Goal: Transaction & Acquisition: Purchase product/service

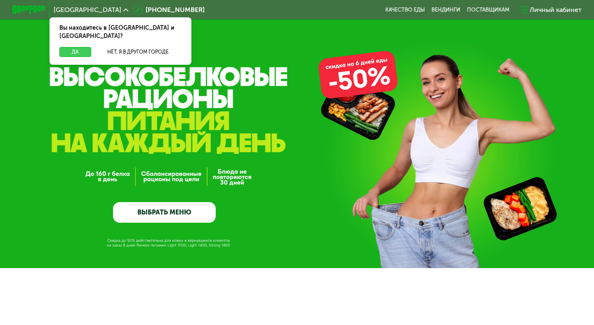
click at [85, 47] on button "Да" at bounding box center [75, 52] width 32 height 10
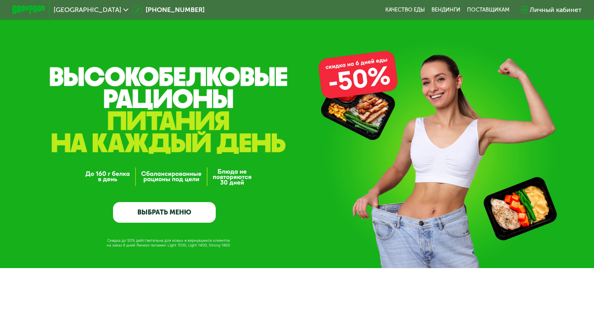
click at [179, 214] on link "ВЫБРАТЬ МЕНЮ" at bounding box center [164, 212] width 103 height 21
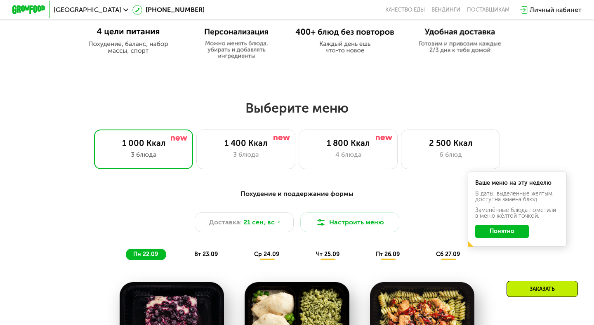
scroll to position [456, 0]
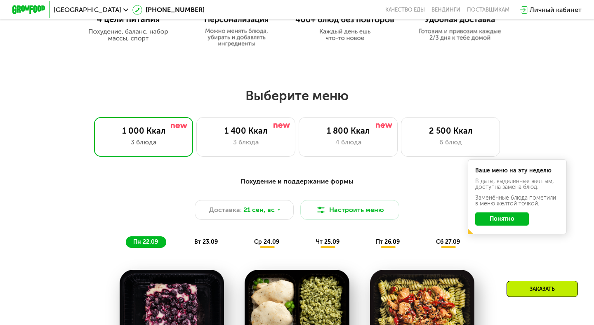
click at [339, 193] on div "Похудение и поддержание формы Доставка: 21 сен, вс Настроить меню пн 22.09 вт 2…" at bounding box center [297, 212] width 488 height 71
click at [339, 213] on button "Настроить меню" at bounding box center [349, 210] width 99 height 20
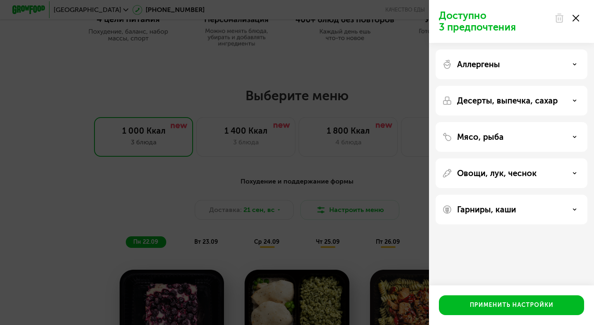
click at [575, 100] on use at bounding box center [574, 100] width 3 height 1
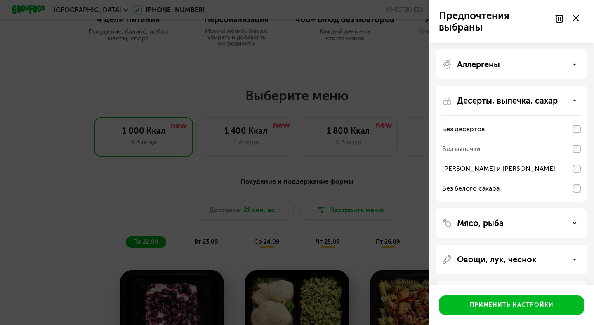
click at [570, 258] on div "Овощи, лук, чеснок" at bounding box center [511, 260] width 139 height 10
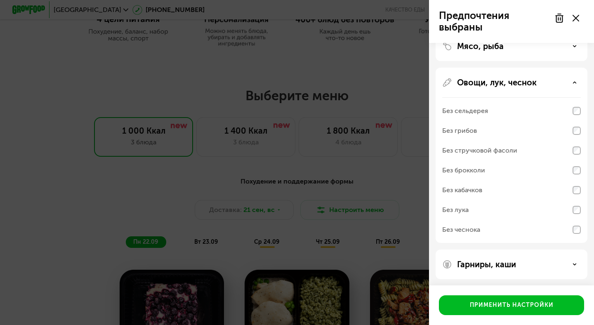
scroll to position [179, 0]
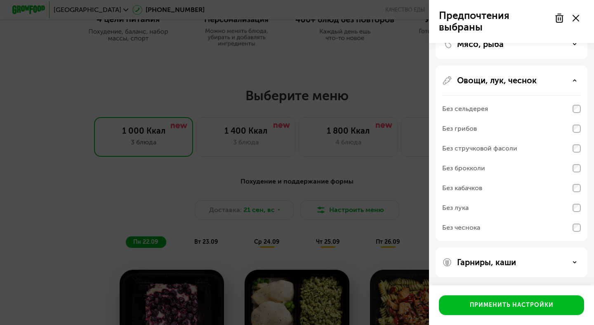
click at [573, 263] on icon at bounding box center [575, 262] width 4 height 4
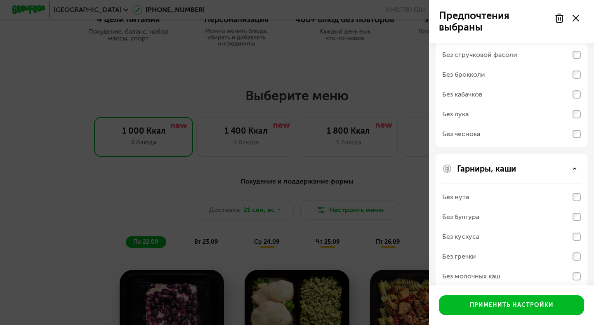
scroll to position [285, 0]
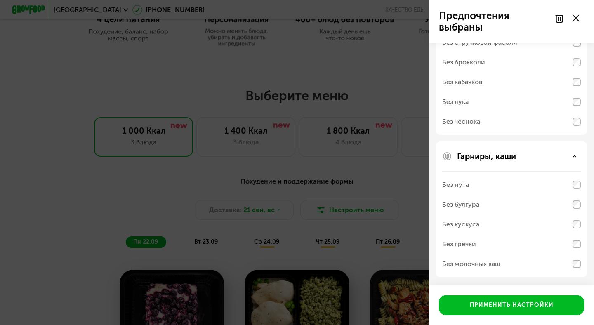
click at [576, 189] on div "Без нута" at bounding box center [511, 185] width 139 height 20
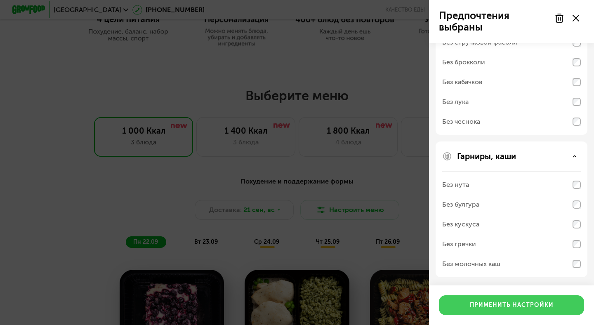
click at [542, 305] on div "Применить настройки" at bounding box center [512, 305] width 84 height 8
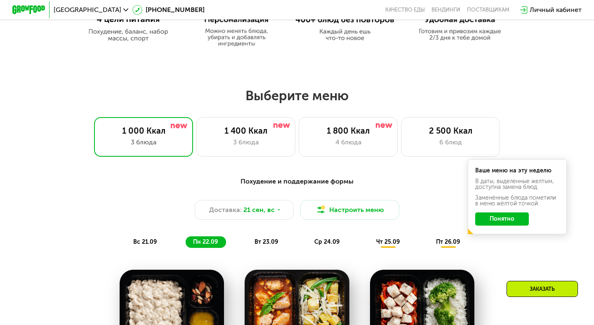
click at [497, 222] on button "Понятно" at bounding box center [502, 218] width 54 height 13
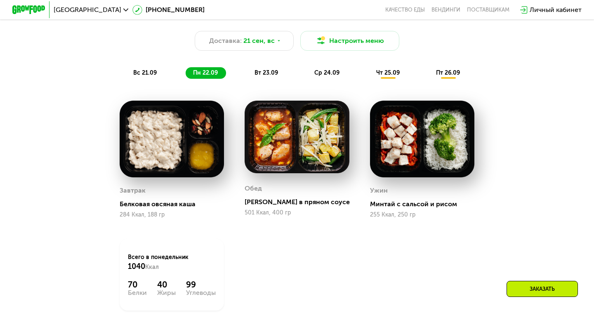
scroll to position [623, 0]
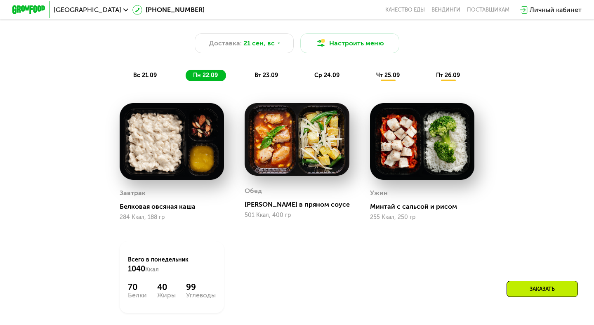
click at [151, 77] on span "вс 21.09" at bounding box center [145, 75] width 24 height 7
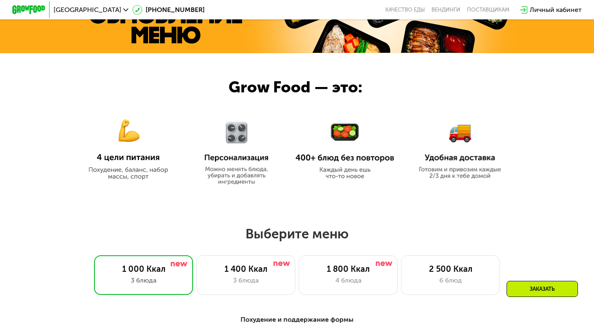
scroll to position [306, 0]
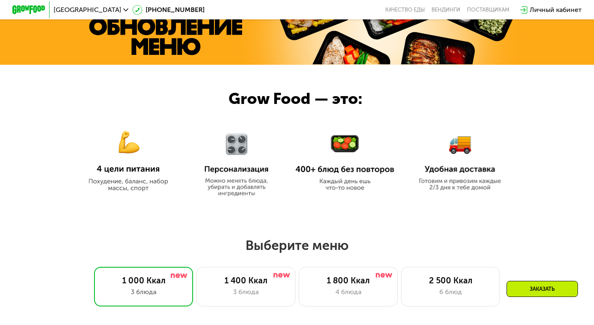
click at [129, 168] on img at bounding box center [128, 156] width 99 height 72
click at [128, 174] on img at bounding box center [128, 156] width 99 height 72
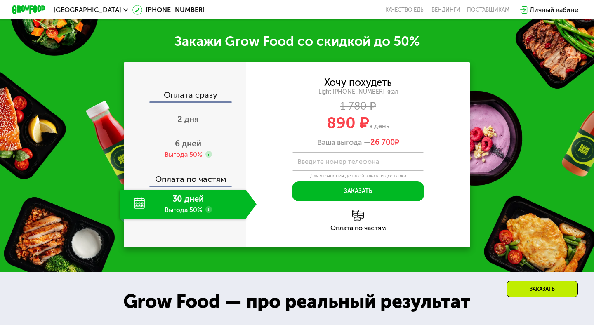
scroll to position [917, 0]
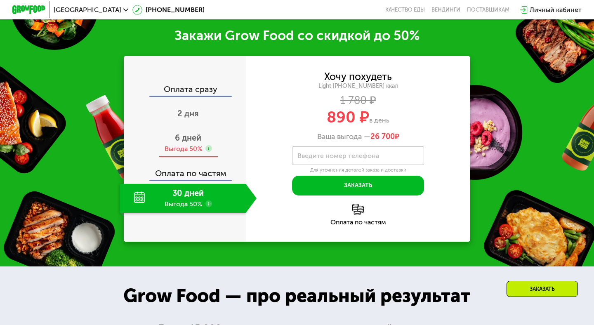
click at [186, 153] on div "Выгода 50%" at bounding box center [184, 148] width 38 height 9
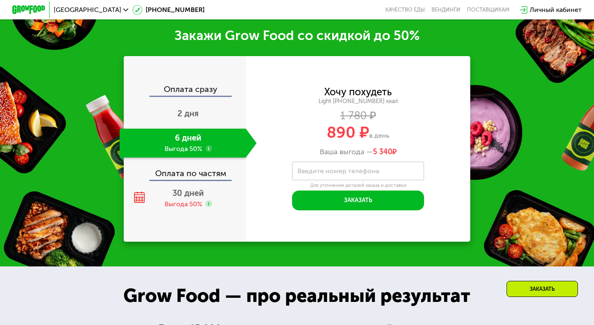
click at [348, 173] on label "Введите номер телефона" at bounding box center [338, 171] width 82 height 5
click at [348, 180] on input "Введите номер телефона" at bounding box center [358, 171] width 132 height 19
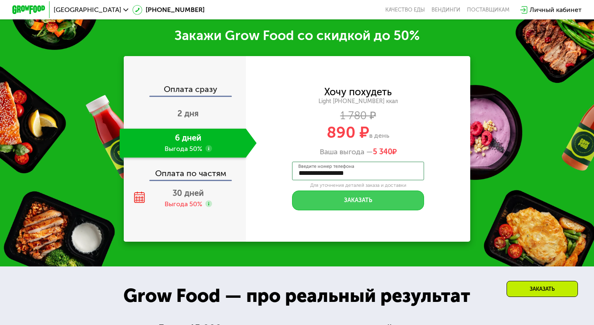
type input "**********"
click at [361, 210] on button "Заказать" at bounding box center [358, 201] width 132 height 20
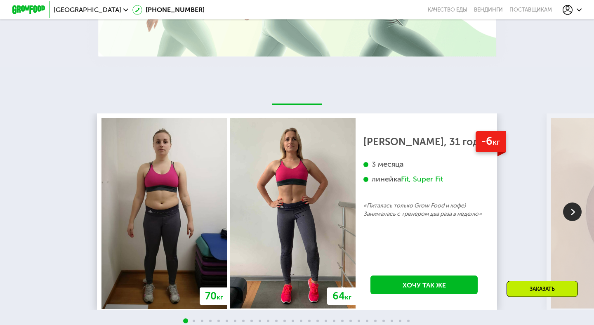
scroll to position [1496, 0]
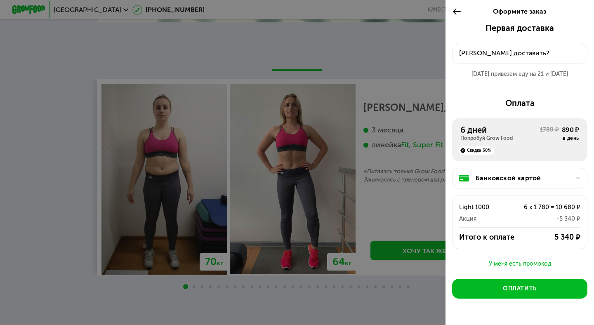
scroll to position [1534, 0]
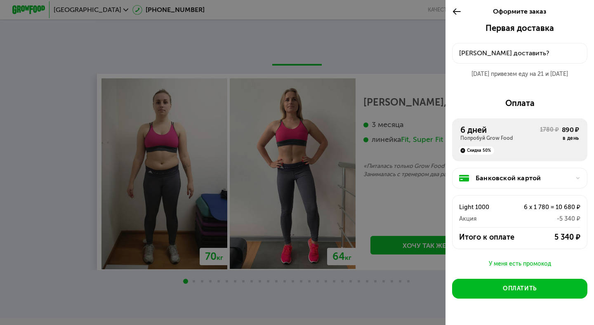
click at [396, 272] on div at bounding box center [297, 162] width 594 height 325
click at [458, 9] on icon at bounding box center [456, 12] width 9 height 10
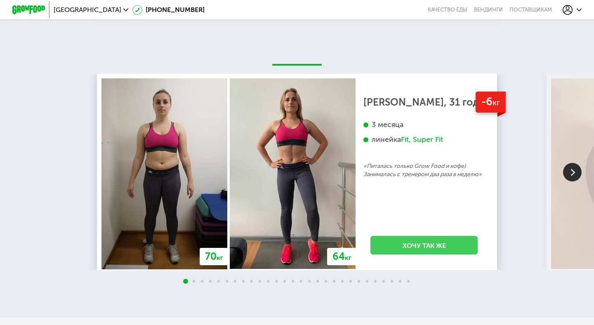
click at [426, 241] on link "Хочу так же" at bounding box center [423, 245] width 107 height 19
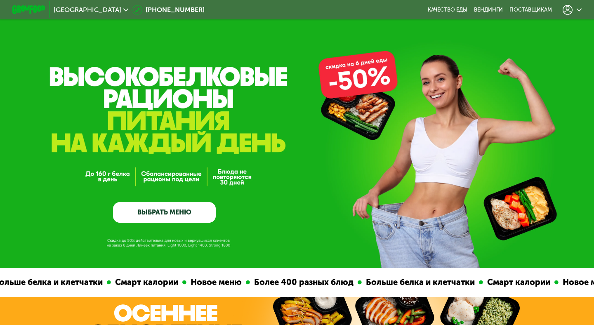
click at [580, 11] on icon at bounding box center [579, 9] width 5 height 5
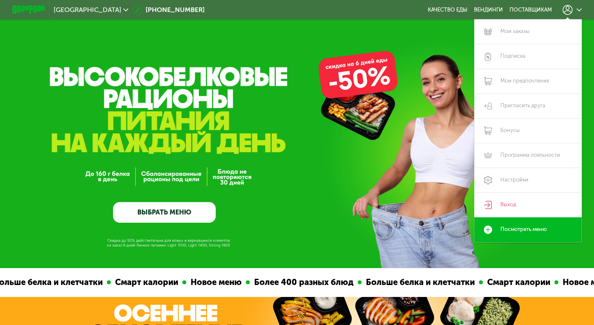
click at [56, 176] on div "GrowFood — доставка правильного питания ВЫБРАТЬ МЕНЮ" at bounding box center [297, 159] width 594 height 128
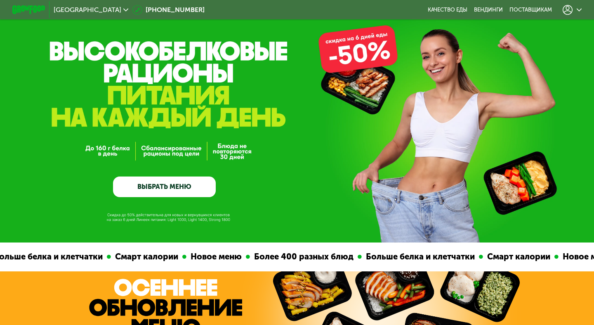
scroll to position [28, 0]
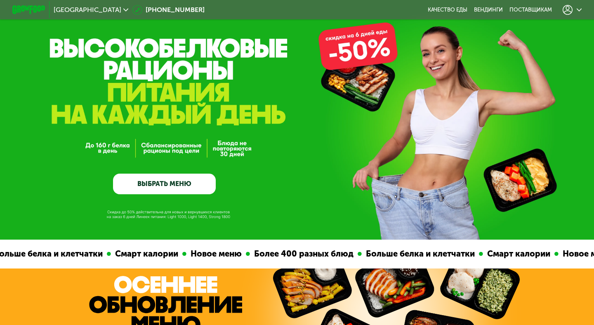
click at [162, 186] on link "ВЫБРАТЬ МЕНЮ" at bounding box center [164, 184] width 103 height 21
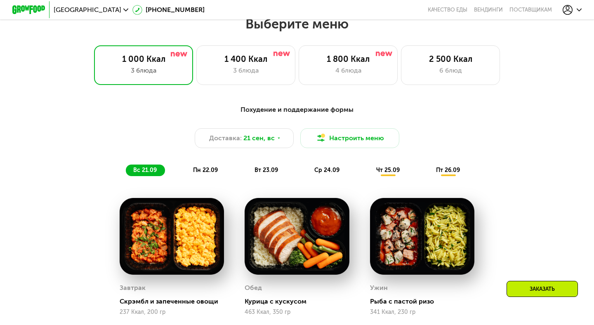
scroll to position [523, 0]
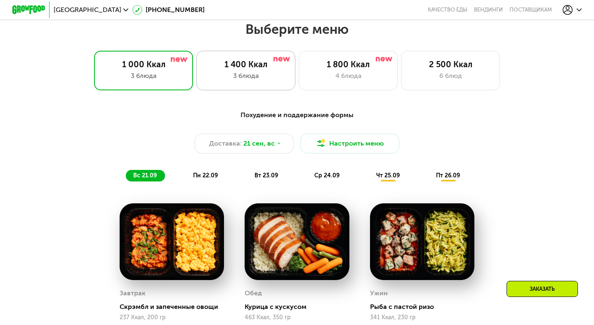
click at [243, 78] on div "3 блюда" at bounding box center [246, 76] width 82 height 10
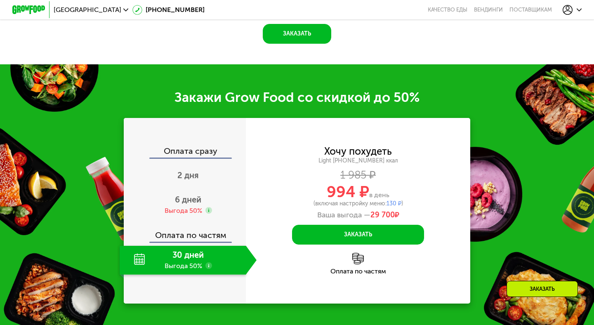
scroll to position [944, 0]
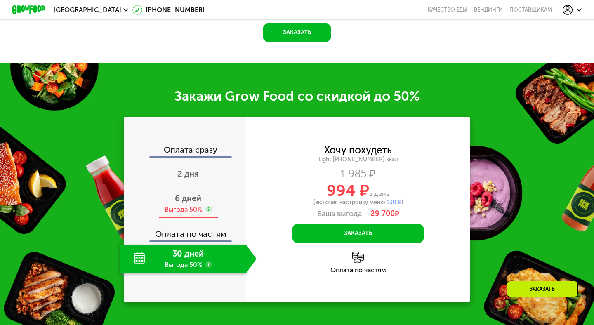
click at [195, 212] on div "Выгода 50%" at bounding box center [184, 209] width 38 height 9
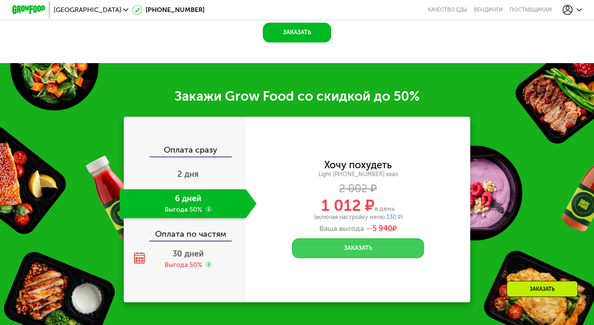
click at [391, 252] on button "Заказать" at bounding box center [358, 248] width 132 height 20
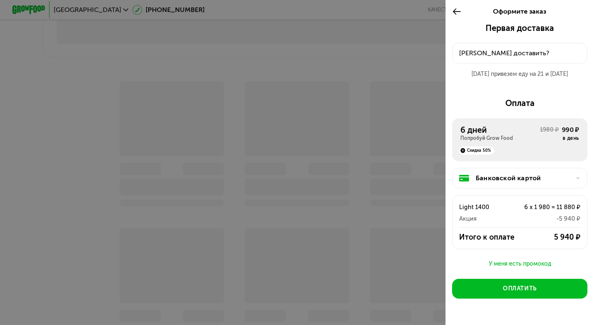
scroll to position [596, 0]
click at [484, 51] on div "[PERSON_NAME] доставить?" at bounding box center [519, 53] width 121 height 10
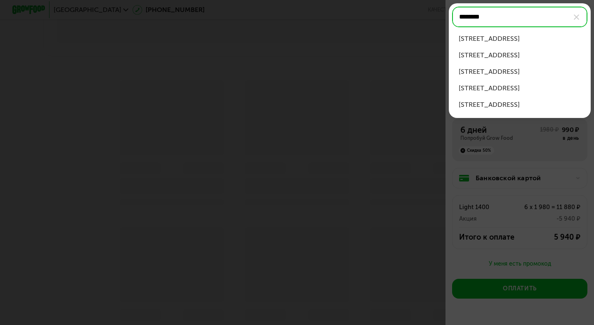
click at [494, 39] on div "ул Бажова, д 8" at bounding box center [520, 39] width 122 height 10
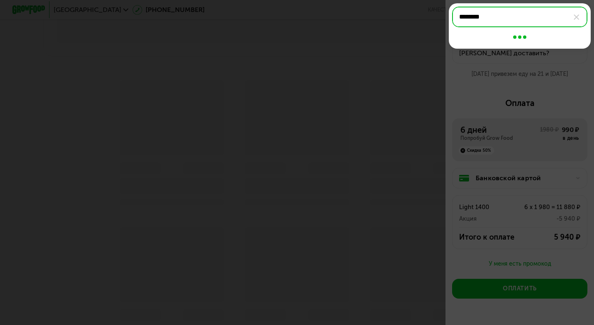
type input "**********"
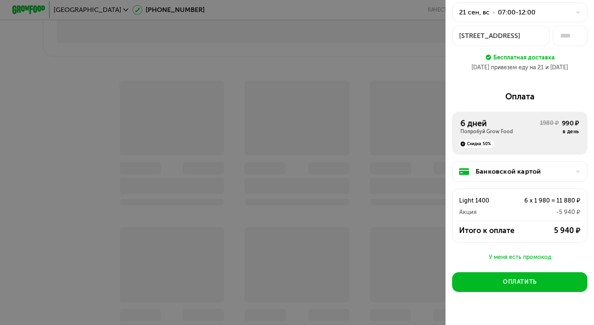
scroll to position [55, 0]
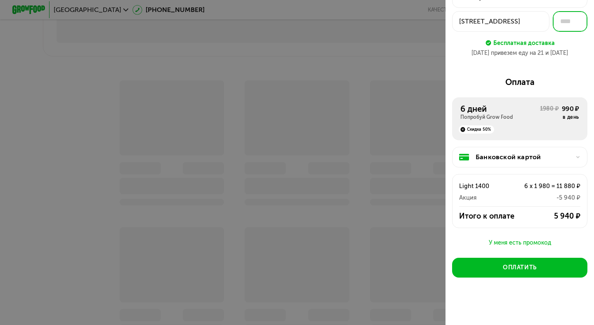
click at [566, 22] on input "text" at bounding box center [570, 21] width 35 height 21
type input "*"
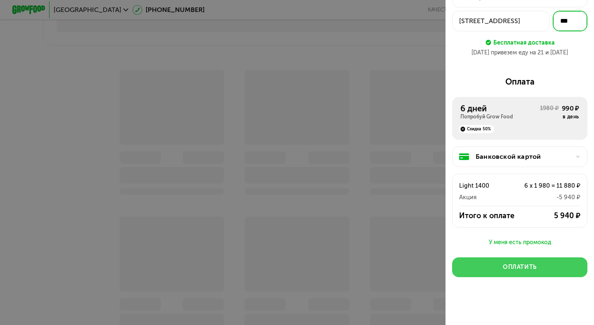
type input "***"
click at [545, 267] on button "Оплатить" at bounding box center [519, 267] width 135 height 20
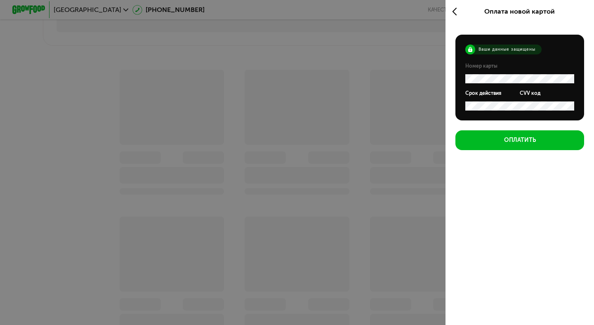
scroll to position [0, 0]
click at [514, 108] on form "Ваши данные защищены Номер карты Срок действия CVV код" at bounding box center [519, 78] width 129 height 86
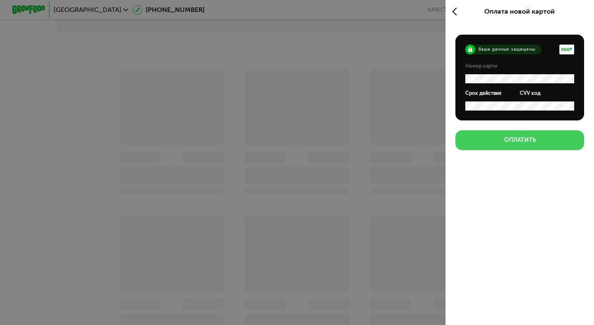
click at [528, 141] on div "Оплатить" at bounding box center [520, 140] width 32 height 8
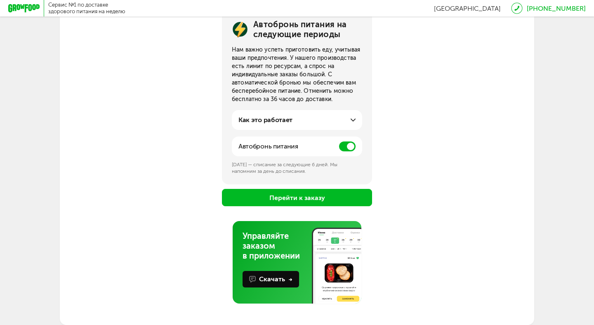
click at [314, 198] on button "Перейти к заказу" at bounding box center [297, 197] width 150 height 17
click at [306, 198] on button "Перейти к заказу" at bounding box center [297, 197] width 150 height 17
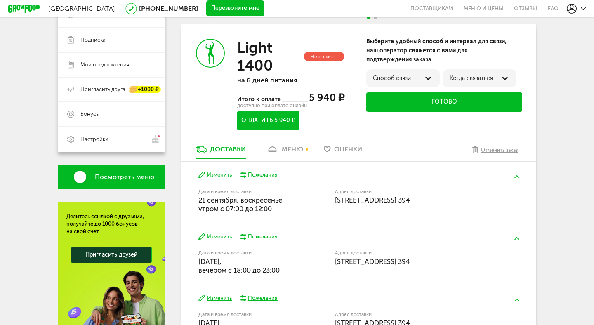
scroll to position [134, 0]
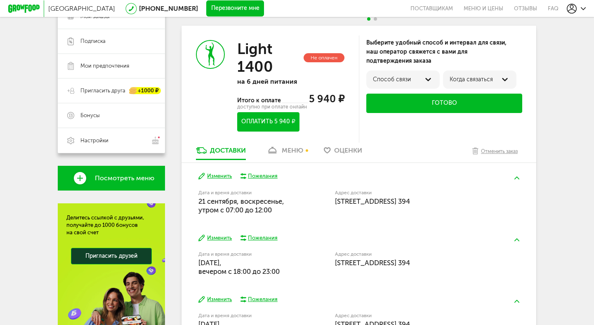
click at [425, 81] on div at bounding box center [428, 80] width 10 height 10
click at [401, 81] on label "по телефону" at bounding box center [390, 82] width 36 height 7
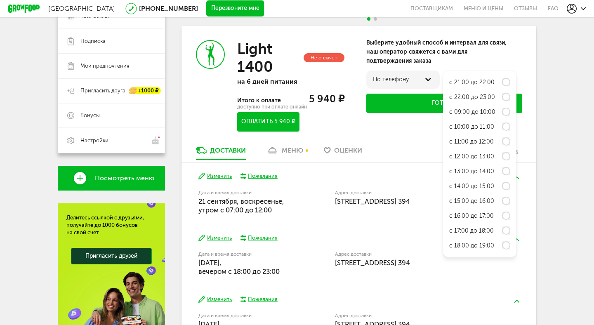
click at [428, 76] on div at bounding box center [428, 80] width 10 height 10
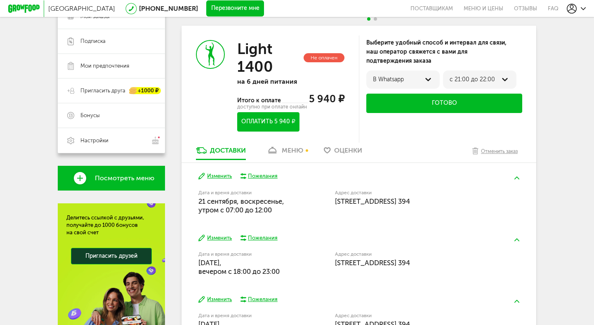
click at [265, 126] on button "Оплатить 5 940 ₽" at bounding box center [268, 121] width 62 height 19
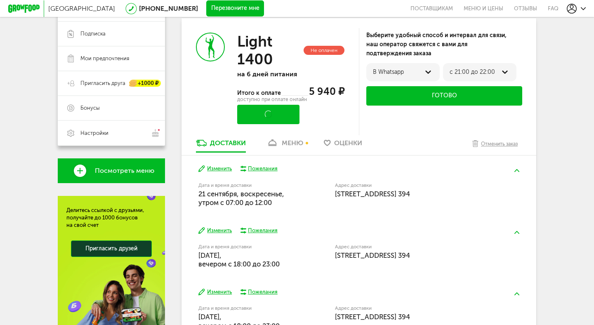
scroll to position [142, 0]
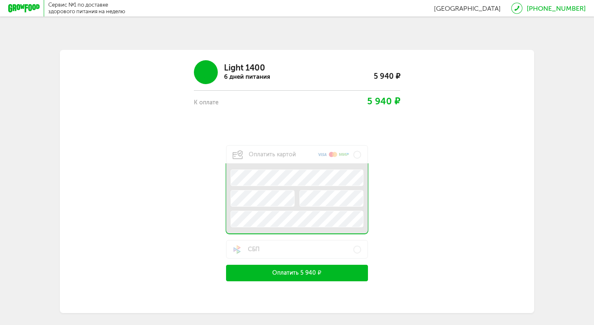
scroll to position [1, 0]
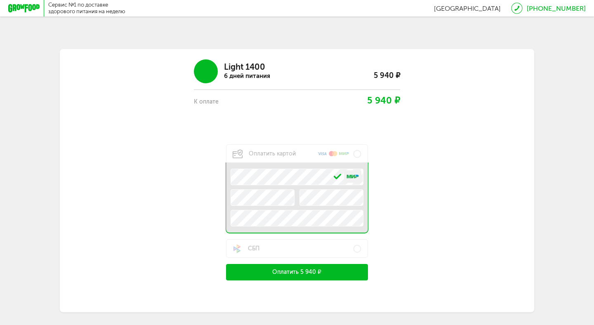
click at [304, 270] on button "Оплатить 5 940 ₽" at bounding box center [297, 272] width 142 height 17
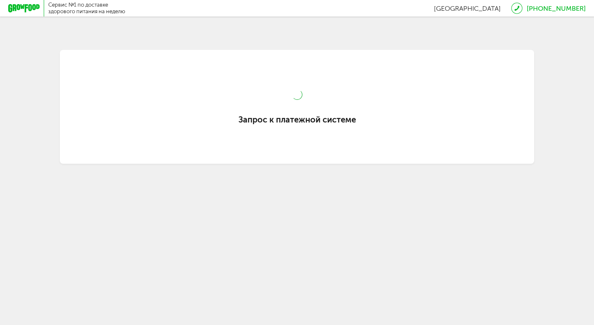
scroll to position [0, 0]
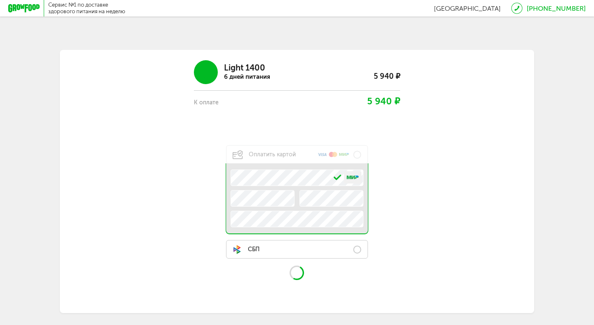
click at [357, 250] on label "СБП" at bounding box center [297, 249] width 142 height 19
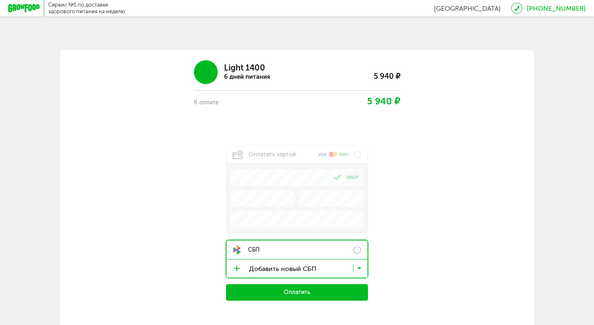
click at [332, 249] on label "СБП" at bounding box center [296, 249] width 141 height 19
click at [328, 295] on button "Оплатить" at bounding box center [297, 292] width 142 height 17
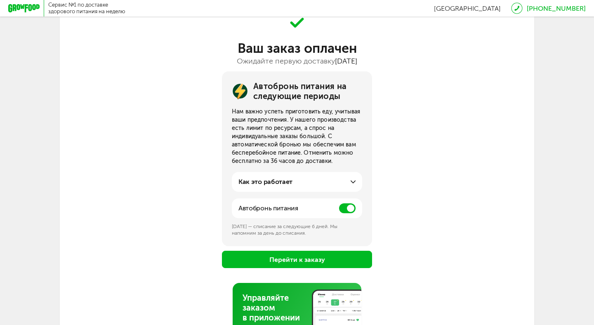
scroll to position [47, 0]
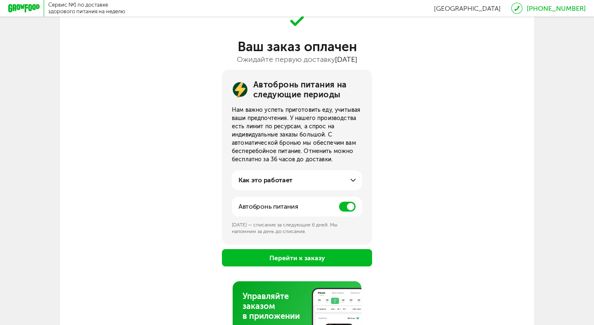
click at [347, 204] on span at bounding box center [347, 207] width 17 height 10
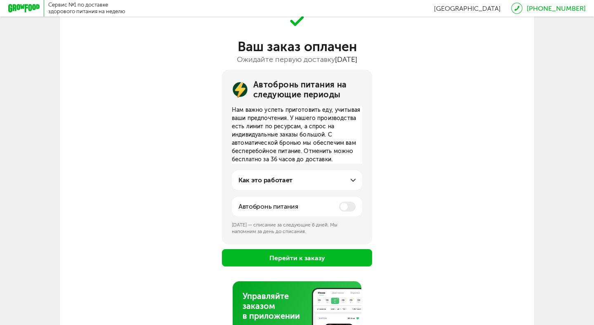
click at [319, 257] on button "Перейти к заказу" at bounding box center [297, 257] width 150 height 17
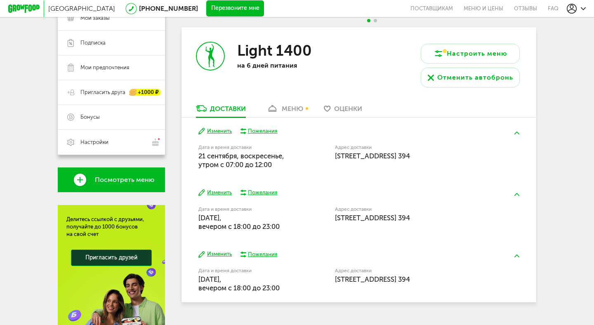
scroll to position [134, 0]
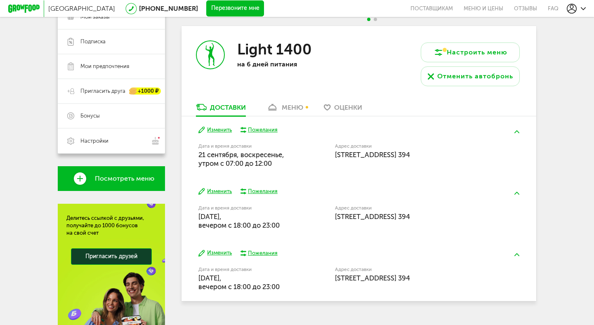
click at [265, 192] on div "Пожелания" at bounding box center [263, 191] width 30 height 7
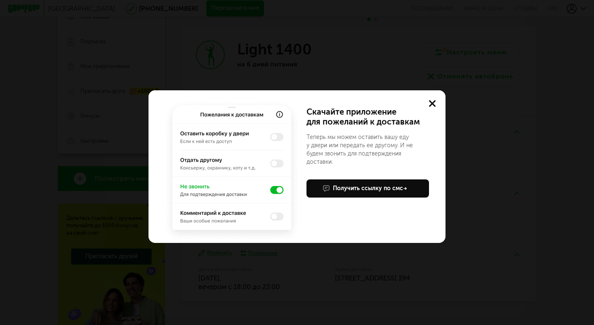
click at [278, 135] on img at bounding box center [232, 171] width 139 height 144
click at [276, 138] on img at bounding box center [232, 171] width 139 height 144
click at [276, 139] on img at bounding box center [232, 171] width 139 height 144
click at [349, 184] on div "Получить ссылку по смс" at bounding box center [370, 188] width 74 height 8
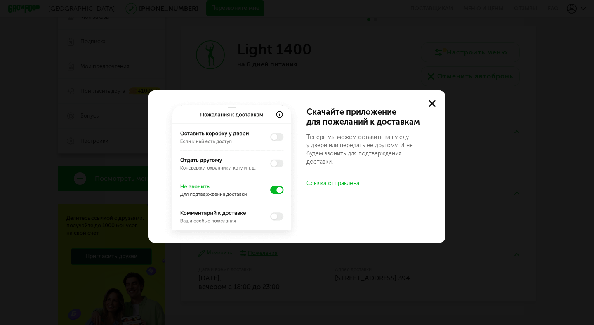
click at [434, 100] on use at bounding box center [432, 103] width 7 height 7
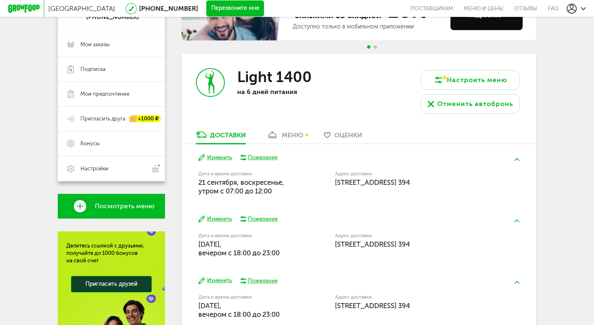
scroll to position [0, 0]
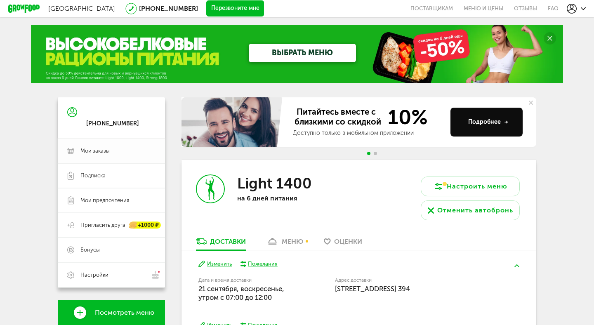
click at [98, 151] on span "Мои заказы" at bounding box center [94, 150] width 29 height 7
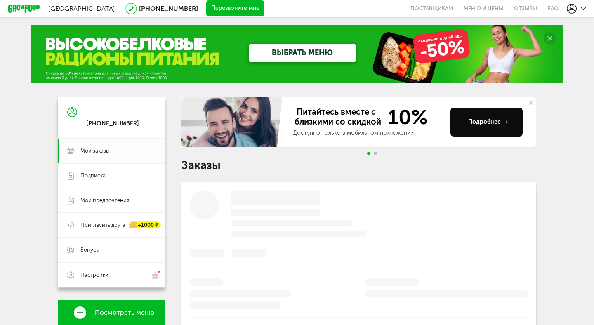
click at [101, 149] on span "Мои заказы" at bounding box center [94, 150] width 29 height 7
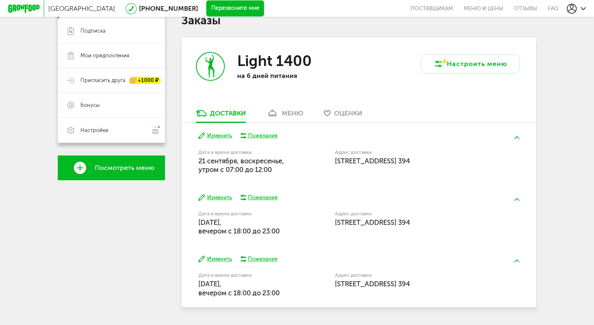
scroll to position [144, 0]
click at [296, 116] on div "меню" at bounding box center [292, 114] width 21 height 8
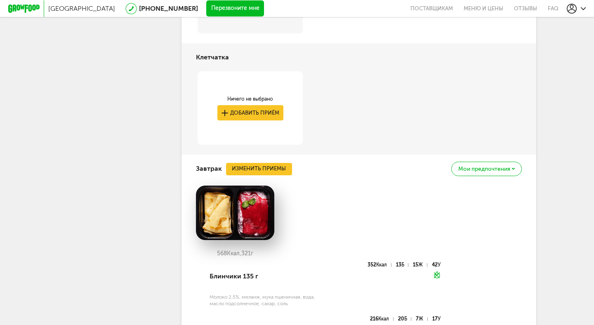
scroll to position [384, 0]
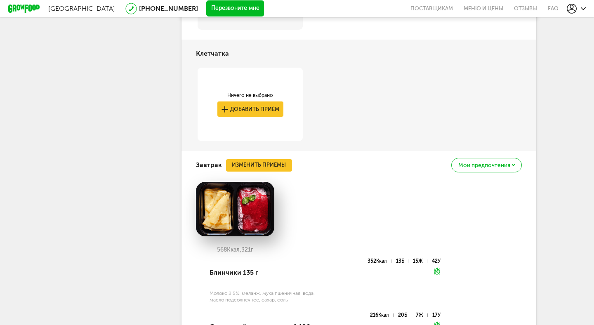
click at [513, 165] on icon at bounding box center [513, 165] width 3 height 2
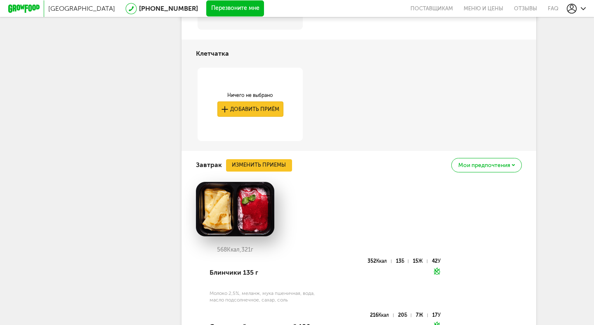
click at [262, 105] on button "Добавить приём" at bounding box center [250, 108] width 66 height 15
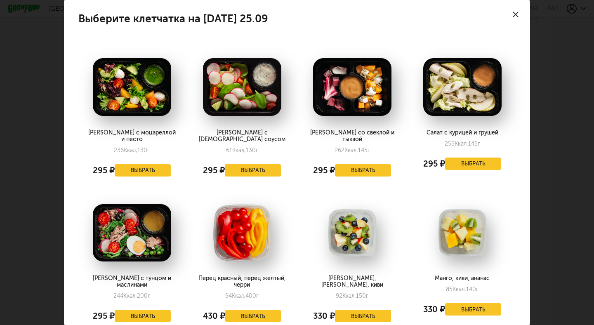
click at [514, 14] on icon at bounding box center [516, 15] width 6 height 6
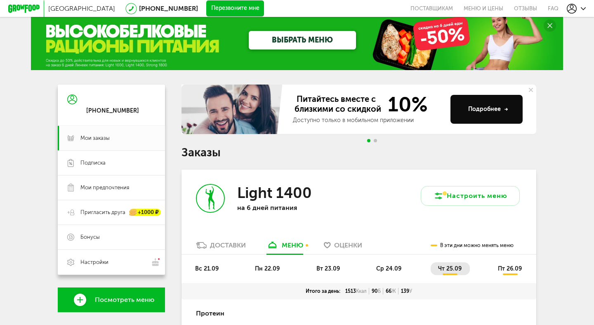
scroll to position [0, 0]
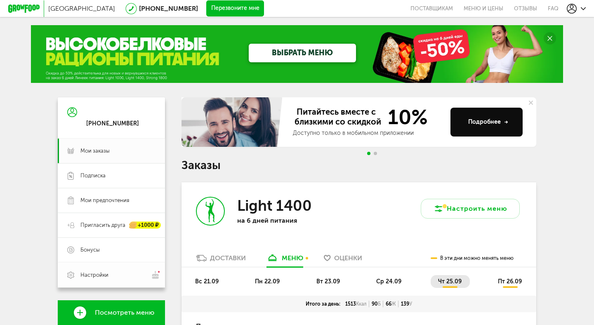
click at [125, 275] on span "Настройки" at bounding box center [117, 275] width 75 height 9
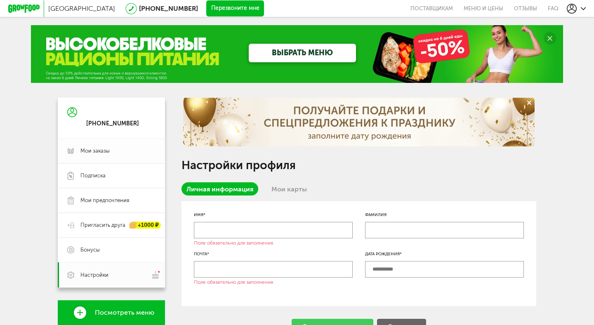
click at [106, 151] on span "Мои заказы" at bounding box center [94, 150] width 29 height 7
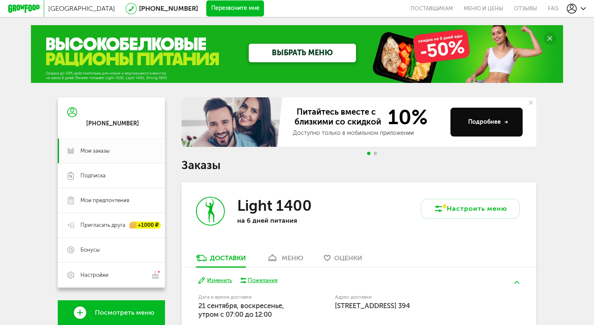
click at [297, 50] on link "ВЫБРАТЬ МЕНЮ" at bounding box center [302, 53] width 107 height 19
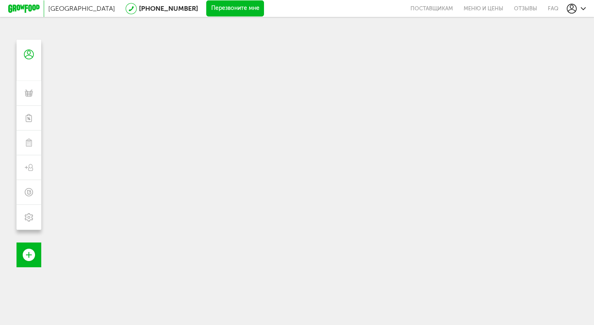
click at [304, 52] on div at bounding box center [297, 202] width 495 height 325
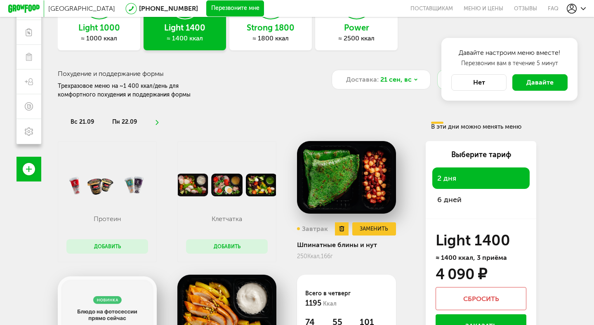
scroll to position [88, 0]
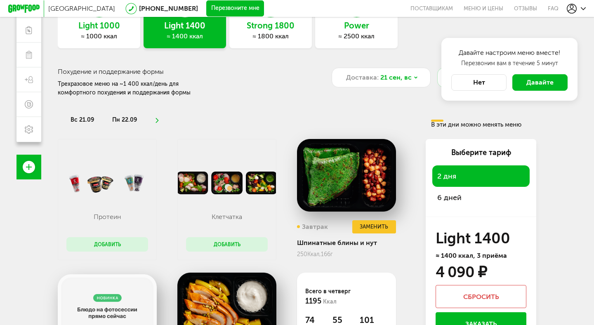
click at [457, 196] on span "6 дней" at bounding box center [480, 198] width 87 height 12
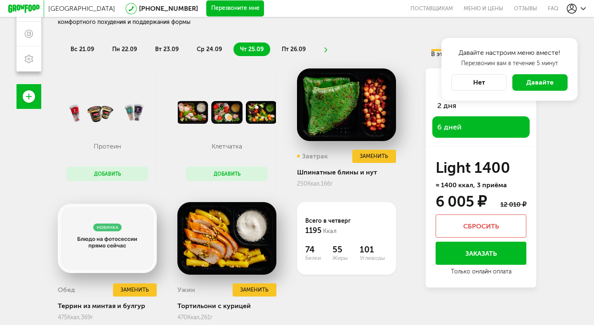
scroll to position [141, 0]
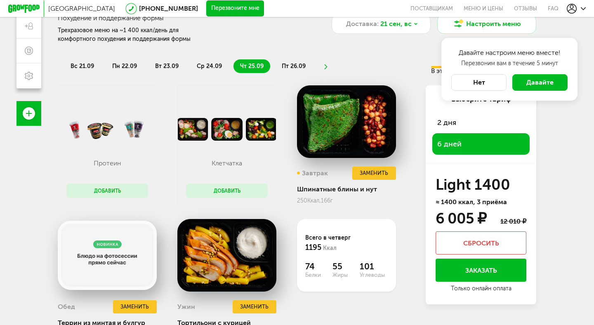
click at [476, 81] on button "Нет" at bounding box center [478, 82] width 55 height 17
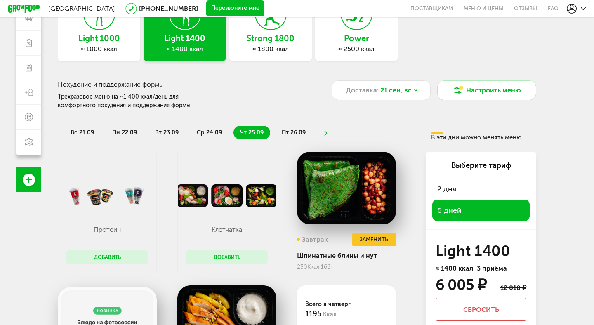
scroll to position [0, 0]
